Goal: Answer question/provide support

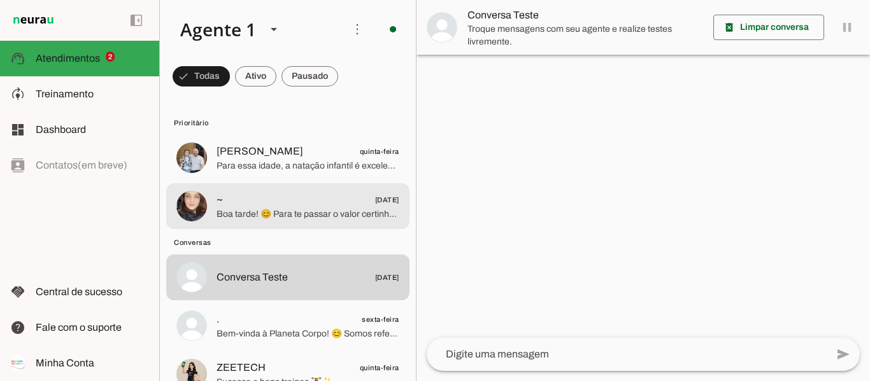
click at [289, 215] on span "Boa tarde! 😊 Para te passar o valor certinho, me conta por favor: qual a idade …" at bounding box center [308, 214] width 183 height 13
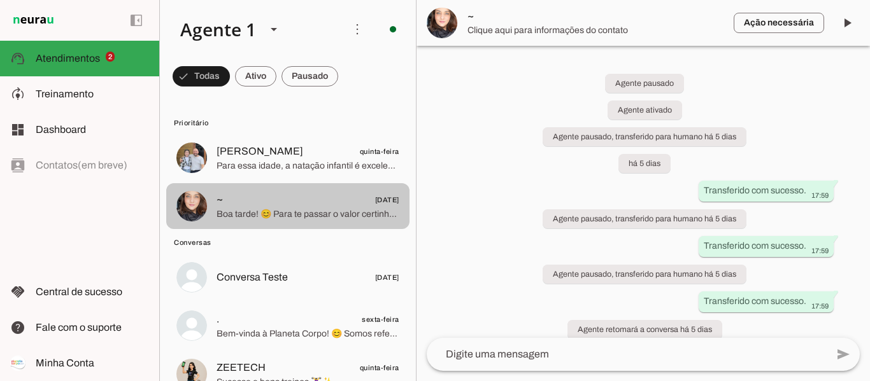
scroll to position [14, 0]
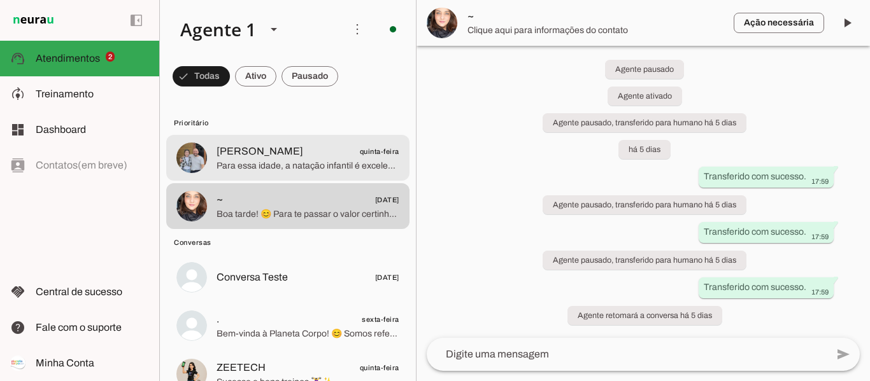
click at [292, 160] on span "Para essa idade, a natação infantil é excelente para desenvolver técnica, autoc…" at bounding box center [308, 166] width 183 height 13
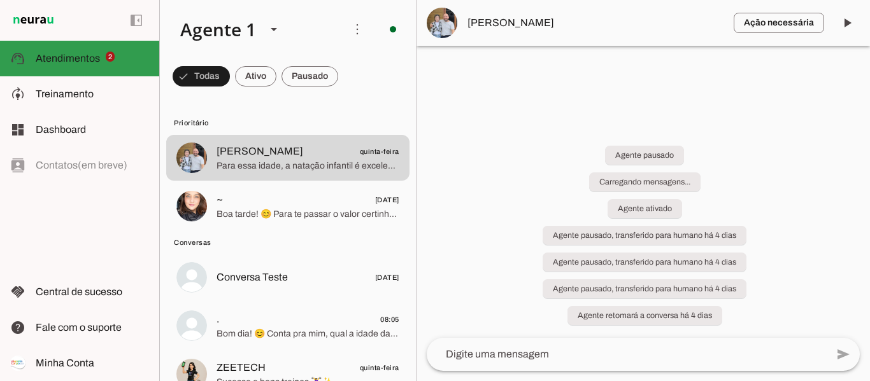
click at [88, 53] on span "Atendimentos" at bounding box center [68, 58] width 64 height 11
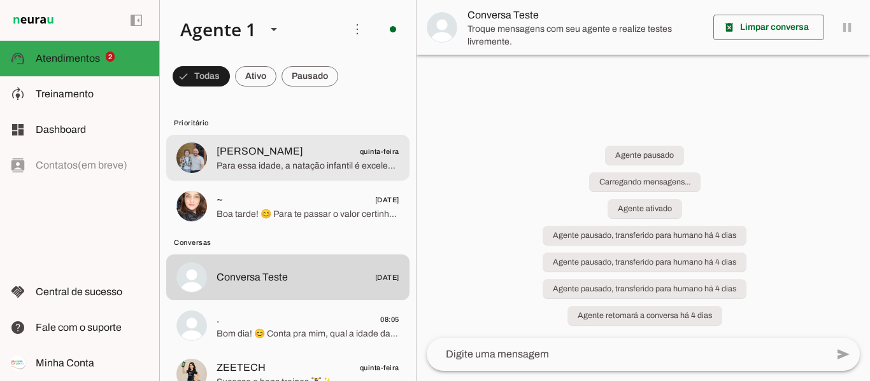
click at [250, 152] on span "[PERSON_NAME]" at bounding box center [260, 151] width 87 height 15
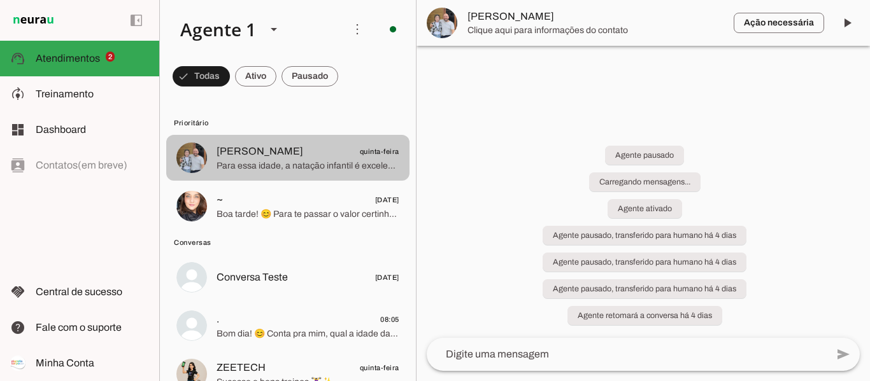
click at [250, 152] on span "[PERSON_NAME]" at bounding box center [260, 151] width 87 height 15
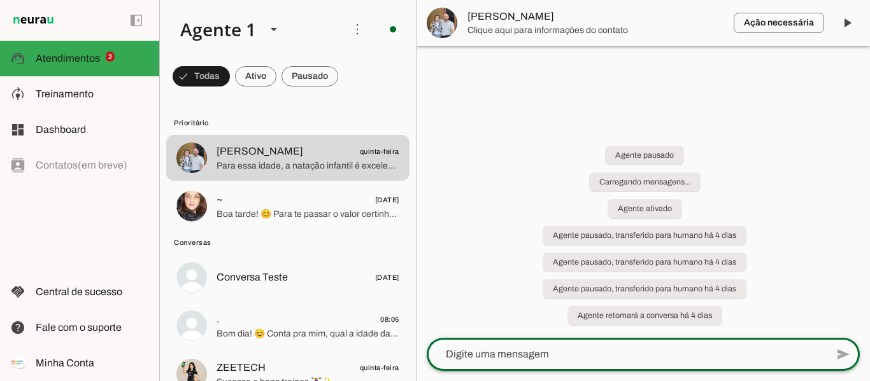
click at [506, 358] on textarea at bounding box center [627, 354] width 400 height 15
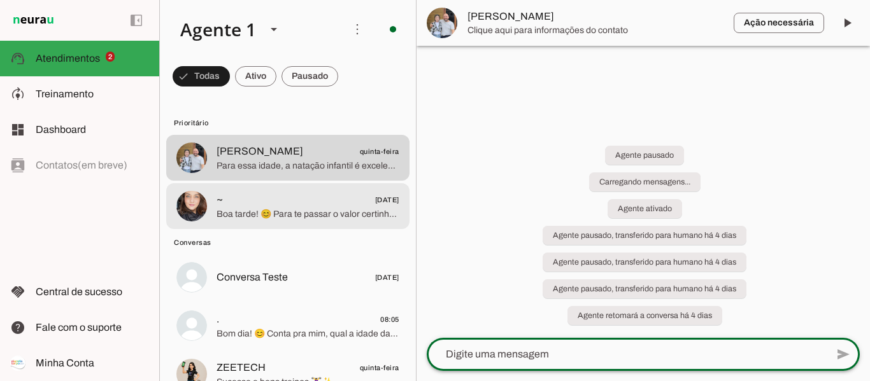
click at [322, 214] on span "Boa tarde! 😊 Para te passar o valor certinho, me conta por favor: qual a idade …" at bounding box center [308, 214] width 183 height 13
